Goal: Task Accomplishment & Management: Use online tool/utility

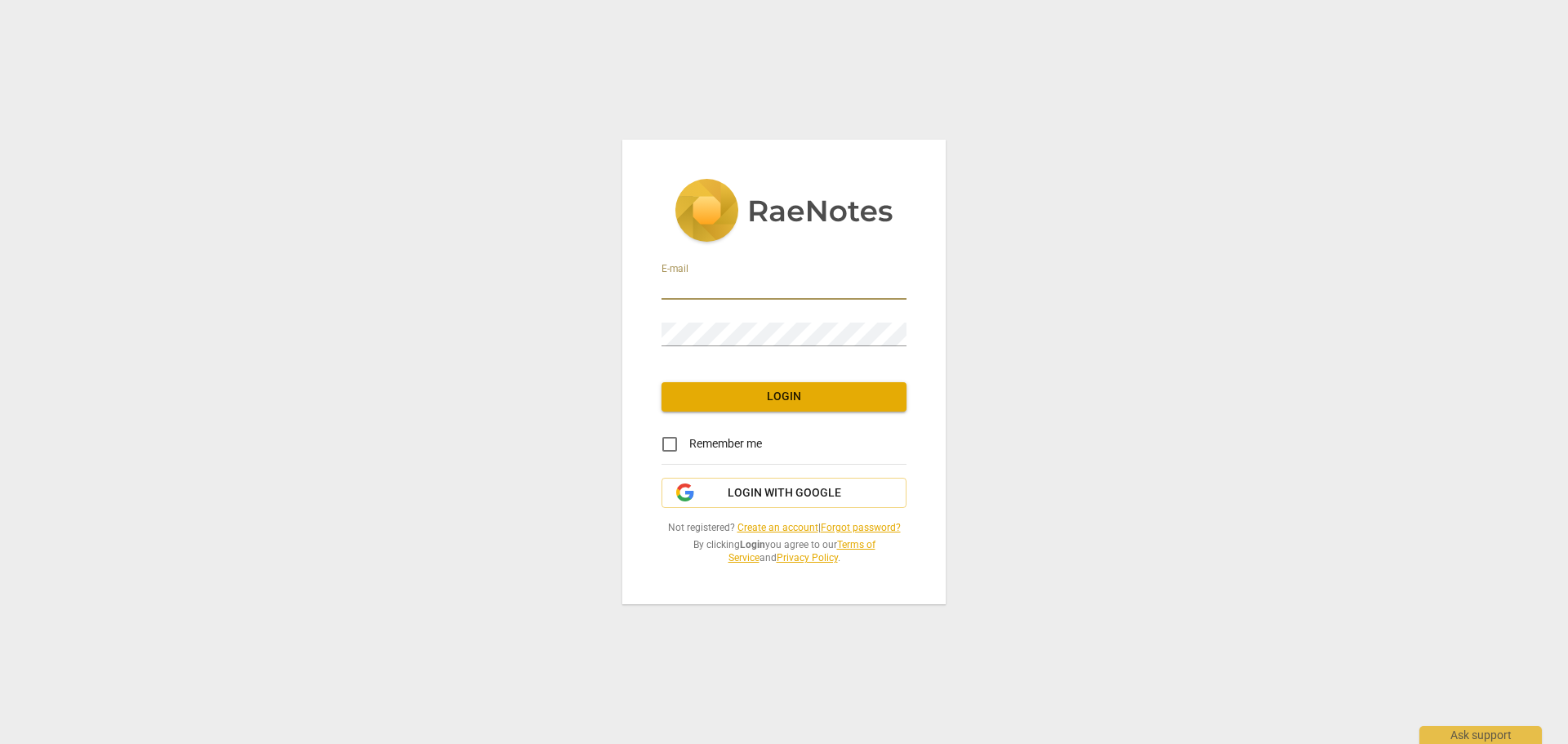
click at [678, 291] on input "email" at bounding box center [783, 288] width 245 height 24
type input "[EMAIL_ADDRESS][DOMAIN_NAME]"
drag, startPoint x: 673, startPoint y: 444, endPoint x: 681, endPoint y: 438, distance: 10.0
click at [673, 443] on input "Remember me" at bounding box center [669, 444] width 39 height 39
checkbox input "true"
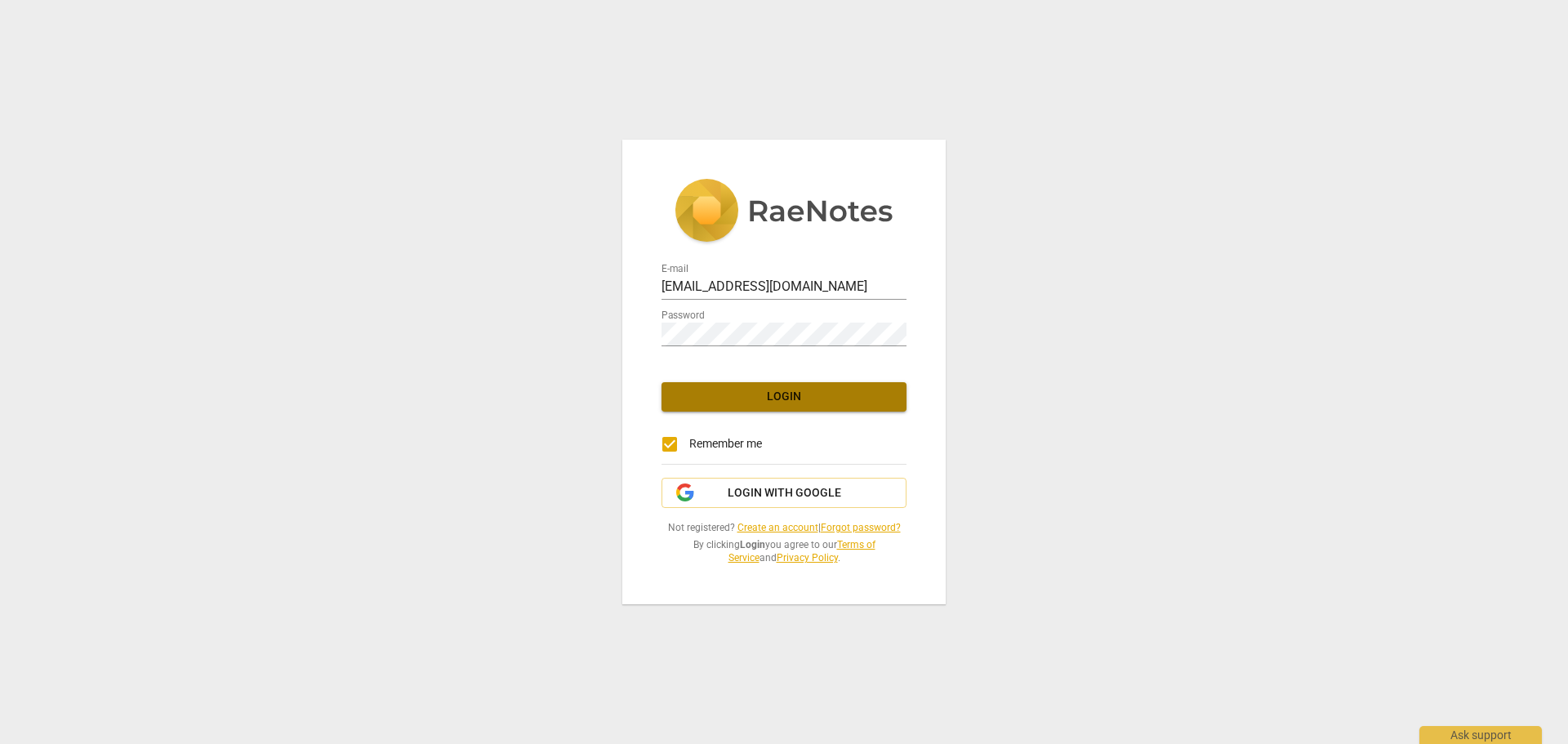
click at [795, 395] on span "Login" at bounding box center [783, 397] width 219 height 16
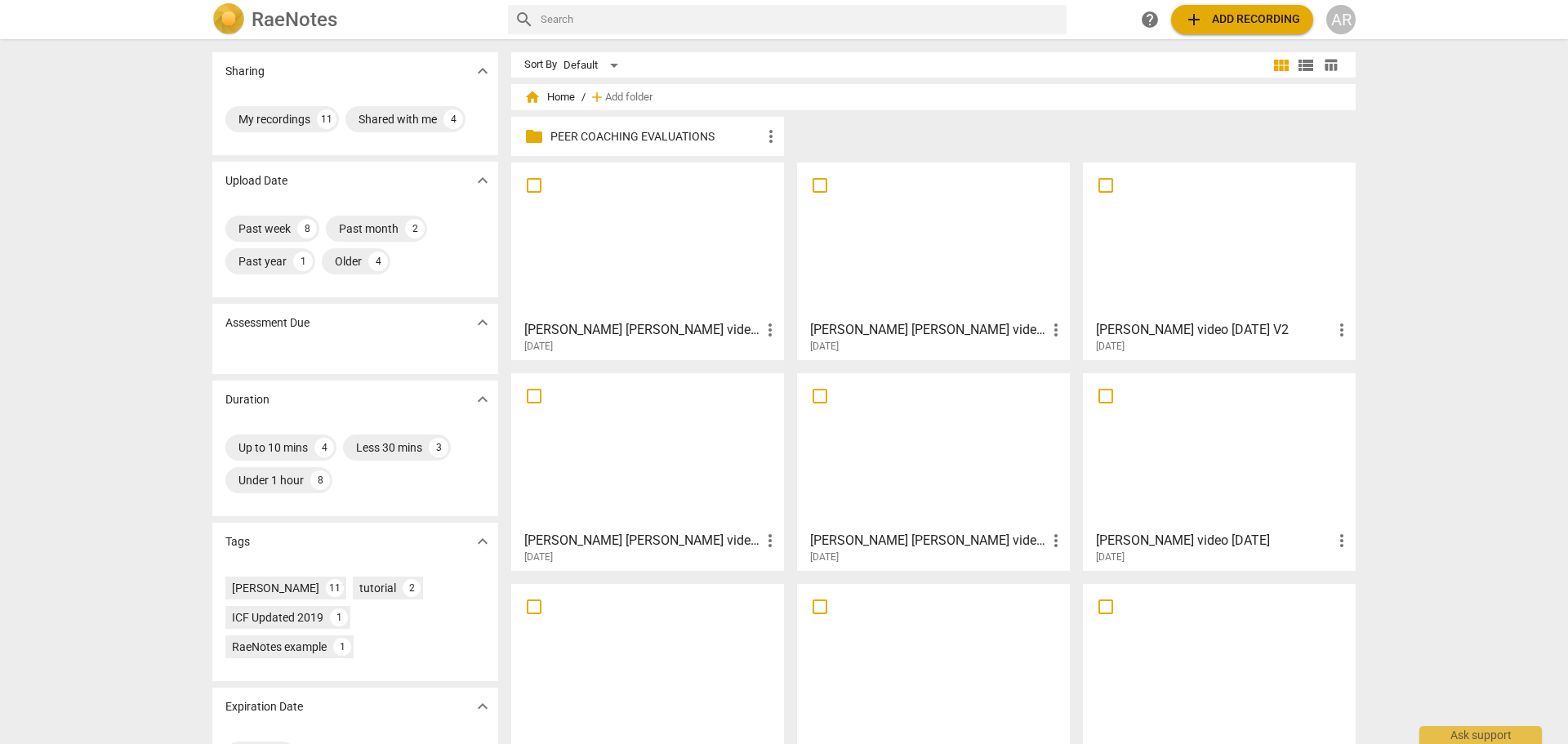
click at [588, 134] on p "PEER COACHING EVALUATIONS" at bounding box center [655, 136] width 211 height 17
